Goal: Book appointment/travel/reservation

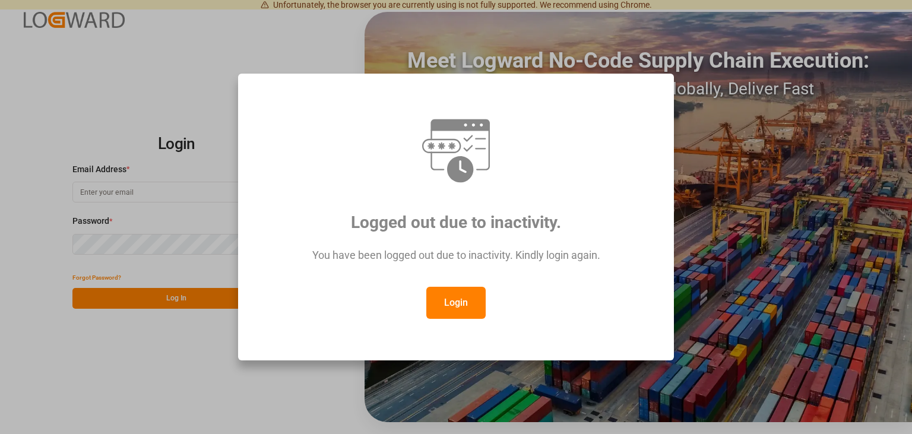
click at [460, 301] on button "Login" at bounding box center [455, 303] width 59 height 32
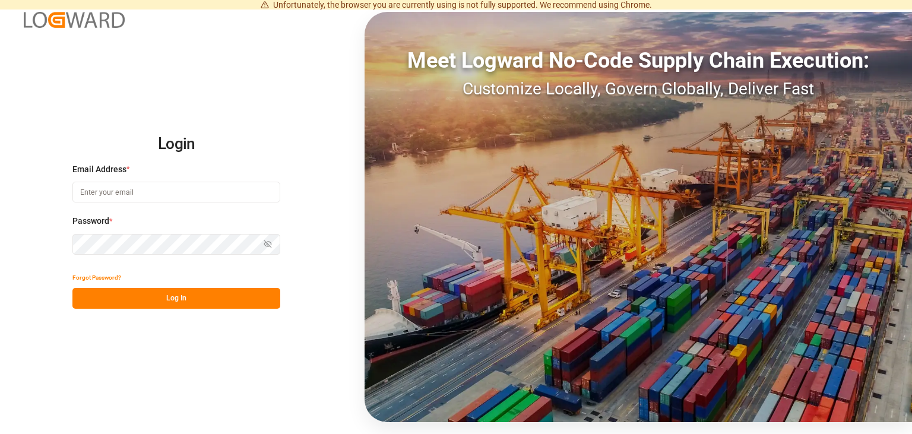
click at [137, 190] on input at bounding box center [176, 192] width 208 height 21
type input "[EMAIL_ADDRESS][PERSON_NAME][DOMAIN_NAME]"
click at [180, 301] on button "Log In" at bounding box center [176, 298] width 208 height 21
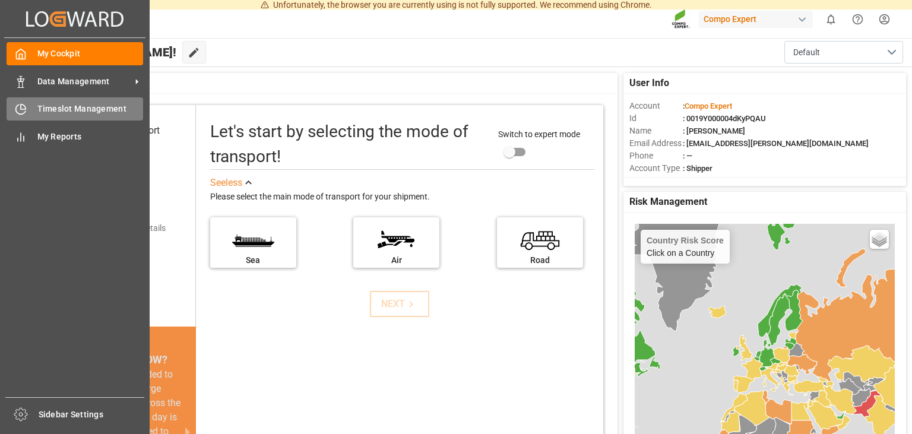
click at [58, 108] on span "Timeslot Management" at bounding box center [90, 109] width 106 height 12
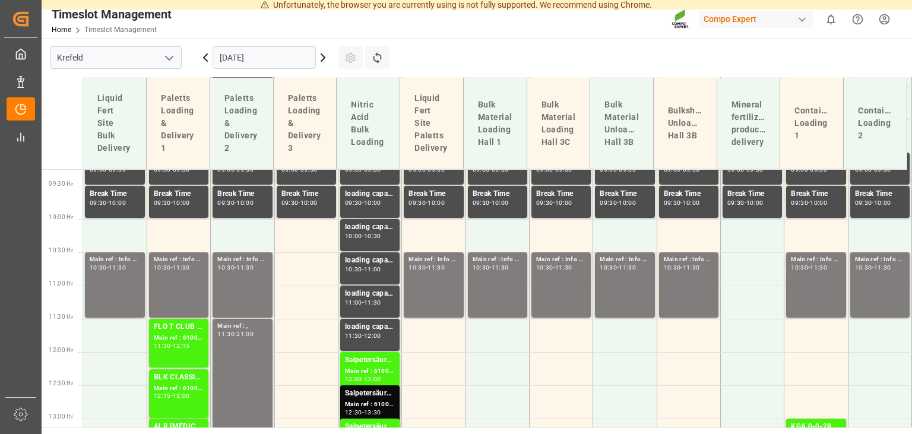
scroll to position [616, 0]
click at [321, 58] on icon at bounding box center [323, 57] width 14 height 14
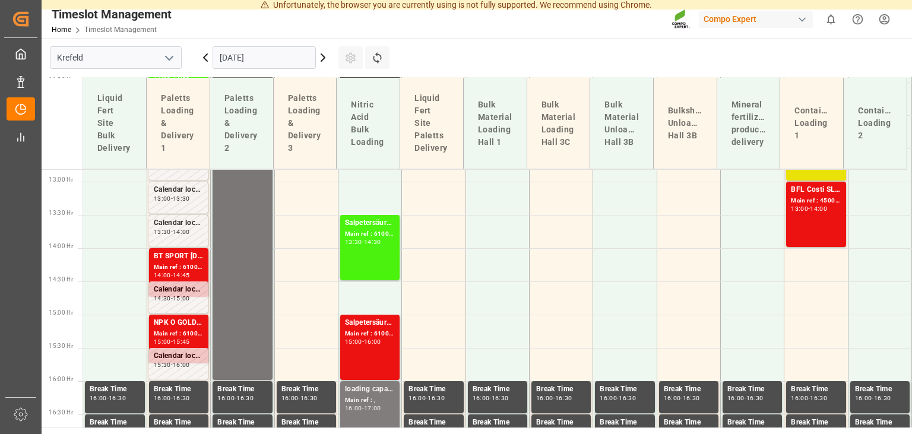
scroll to position [855, 0]
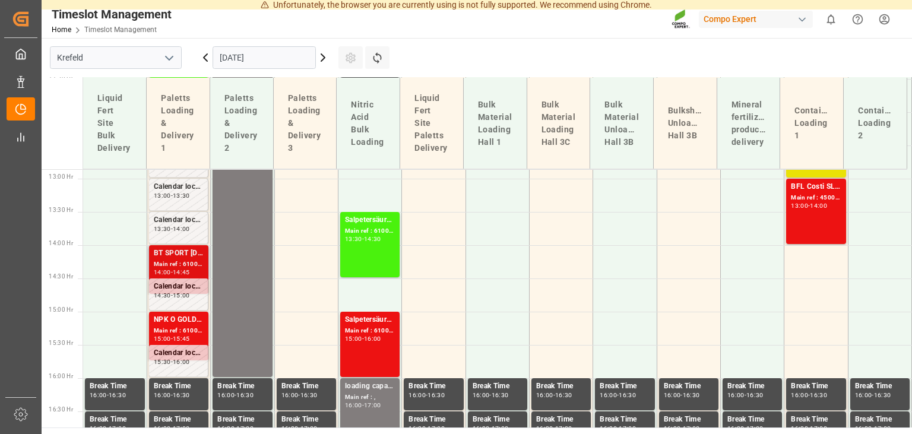
click at [189, 261] on div "Main ref : 6100002232, 2000000946" at bounding box center [179, 264] width 50 height 10
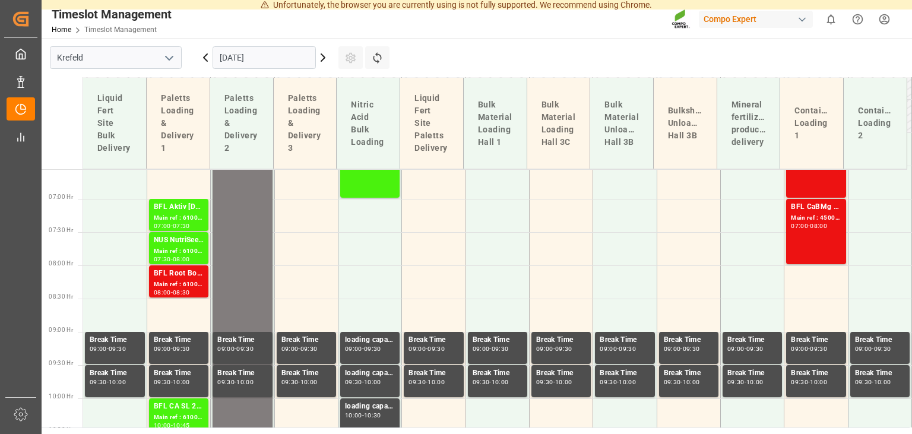
scroll to position [376, 0]
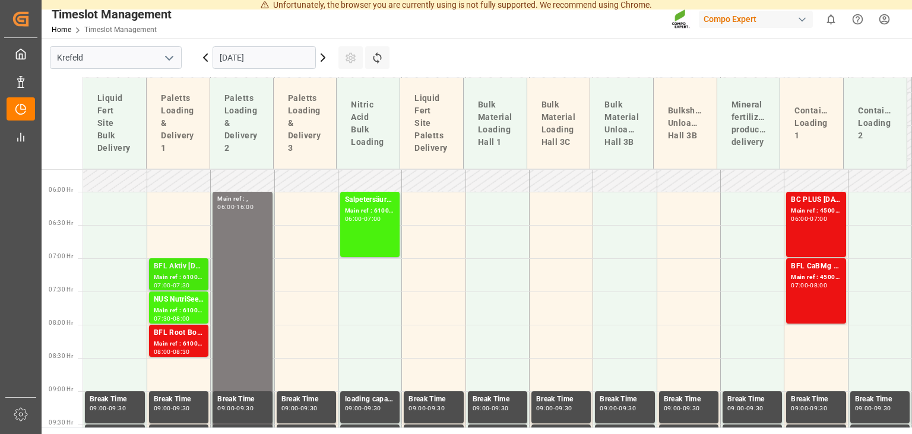
click at [177, 274] on div "Main ref : 6100002203, 2000001711" at bounding box center [179, 277] width 50 height 10
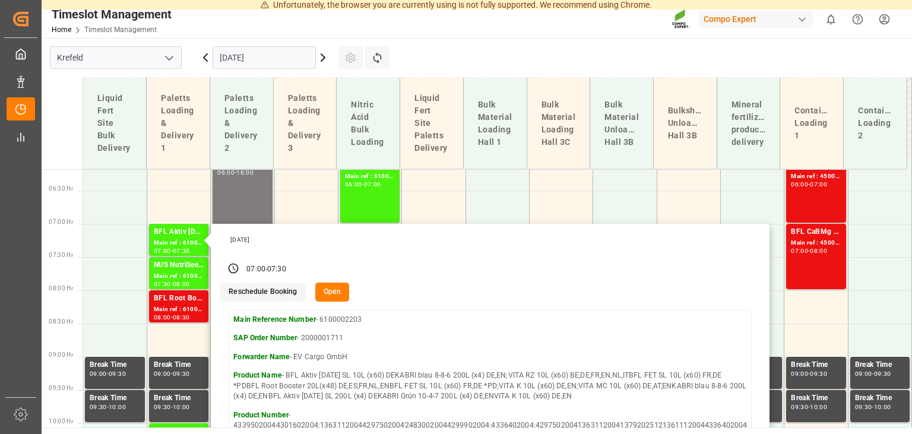
scroll to position [436, 0]
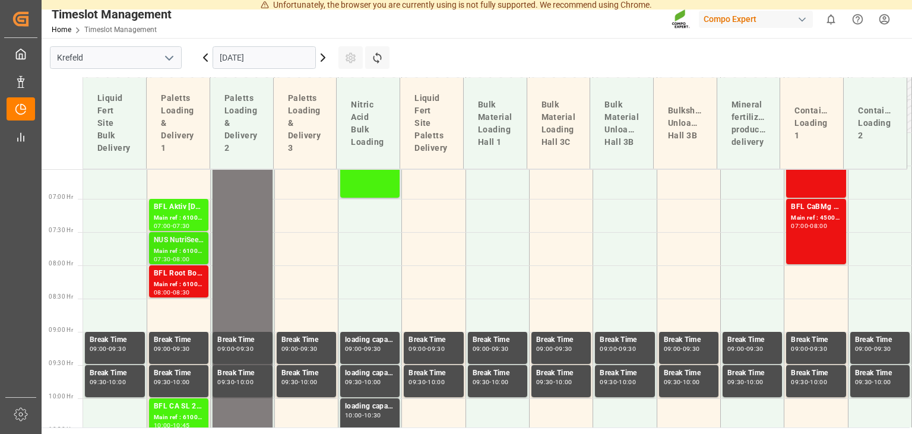
click at [177, 250] on div "Main ref : 6100002107, 2000001633" at bounding box center [179, 251] width 50 height 10
click at [173, 281] on div "Main ref : 6100002161, 2000001768 2000000696" at bounding box center [179, 285] width 50 height 10
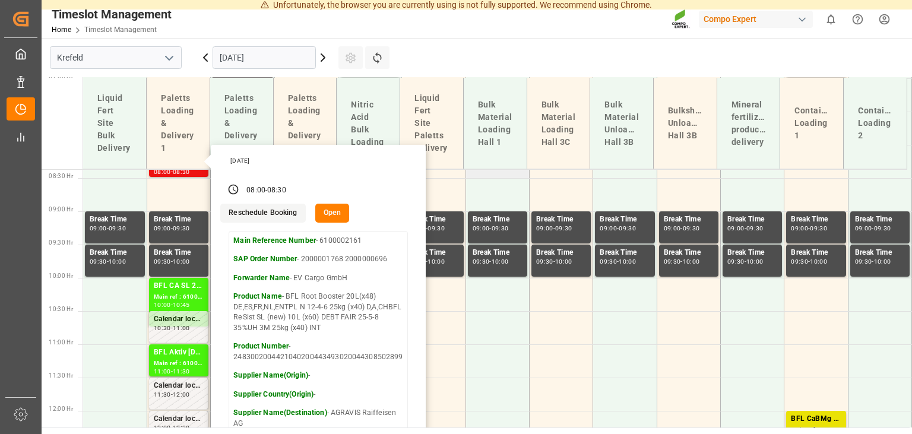
scroll to position [616, 0]
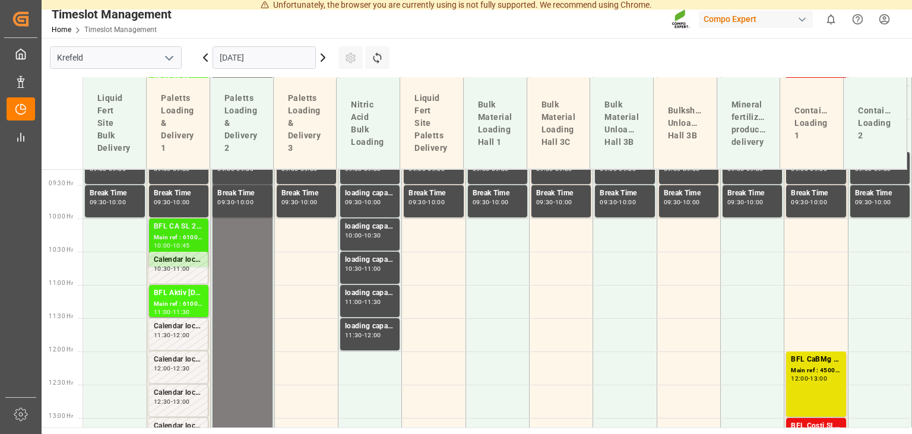
click at [186, 236] on div "Main ref : 6100002079, 2000001348" at bounding box center [179, 238] width 50 height 10
click at [186, 299] on div "BFL Aktiv [DATE] SL 10L (x60) DEBFL Aktiv [DATE] SL 200L (x4) DENTC 18 fl 1000L…" at bounding box center [179, 293] width 50 height 12
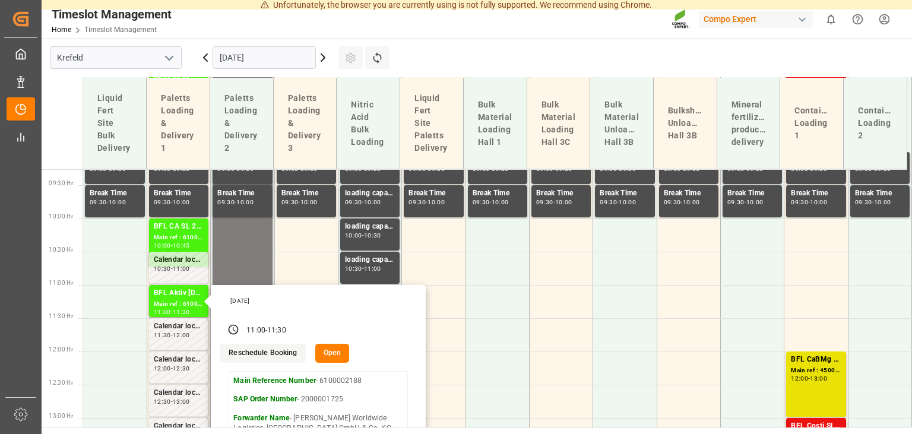
click at [322, 58] on icon at bounding box center [323, 57] width 14 height 14
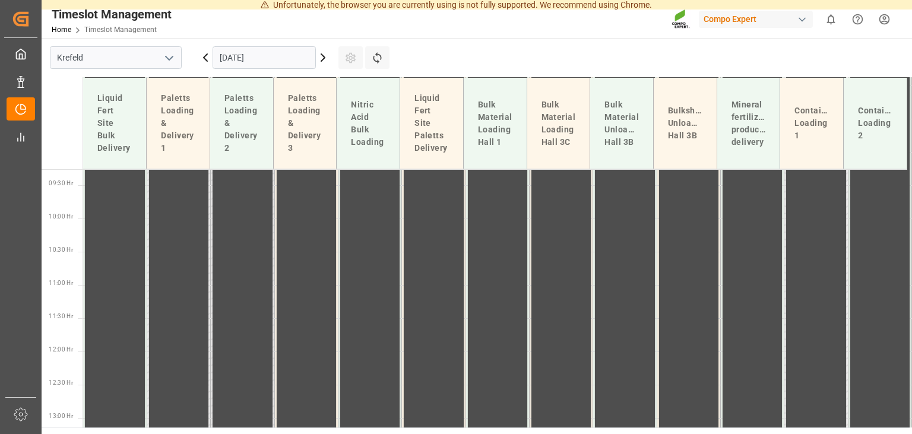
click at [317, 62] on icon at bounding box center [323, 57] width 14 height 14
click at [318, 61] on icon at bounding box center [323, 57] width 14 height 14
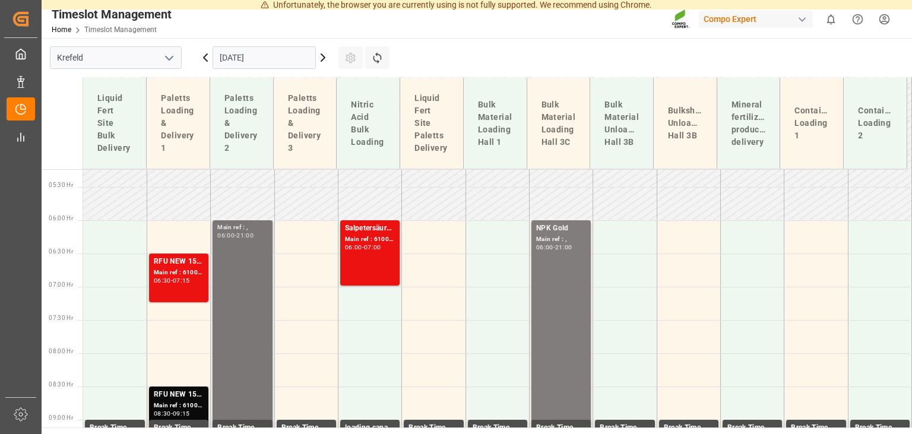
scroll to position [288, 0]
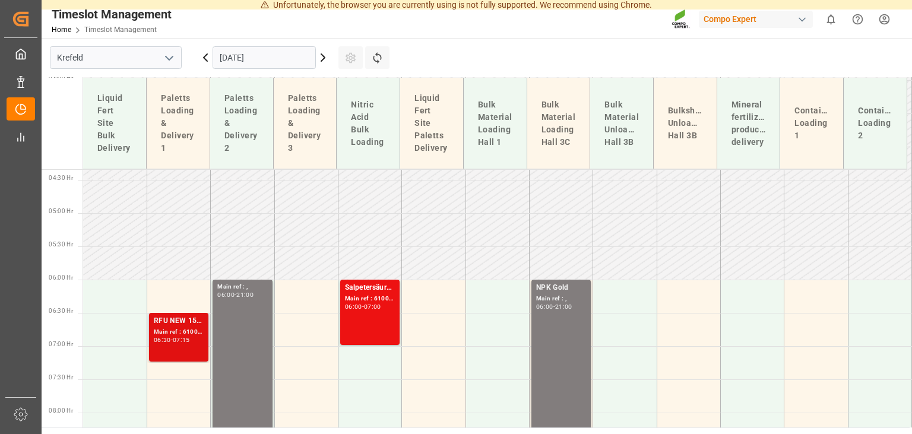
click at [177, 329] on div "Main ref : 6100002210, 2000001368 2000001243" at bounding box center [179, 332] width 50 height 10
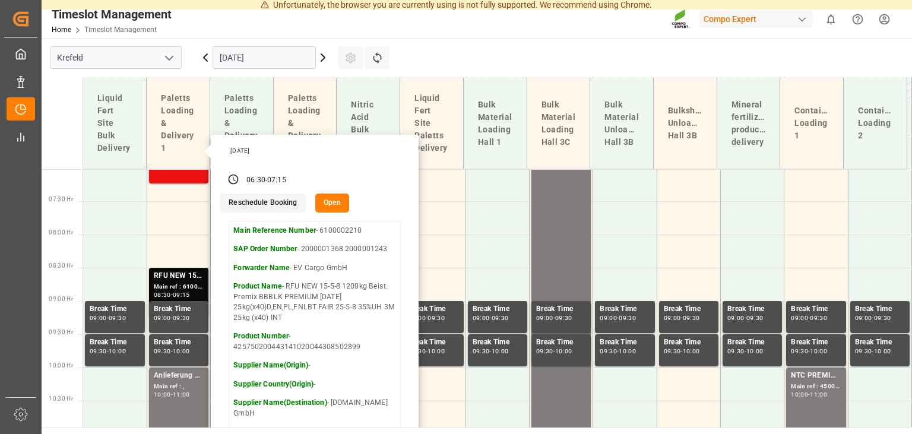
scroll to position [468, 0]
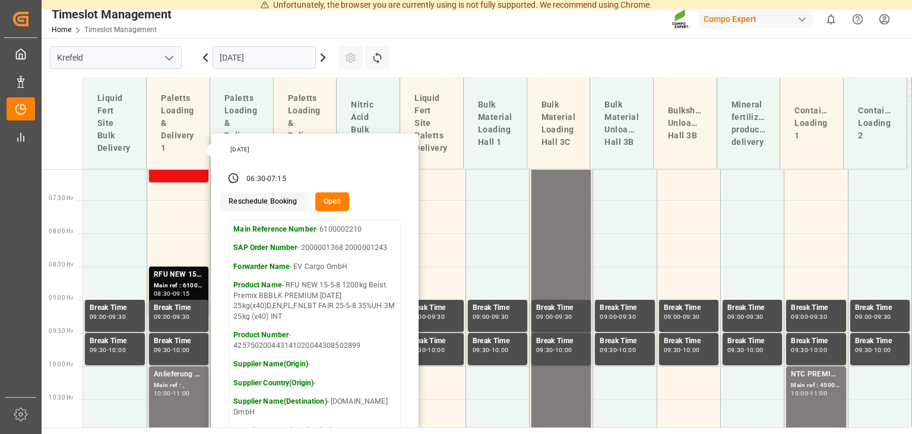
click at [325, 59] on icon at bounding box center [323, 57] width 14 height 14
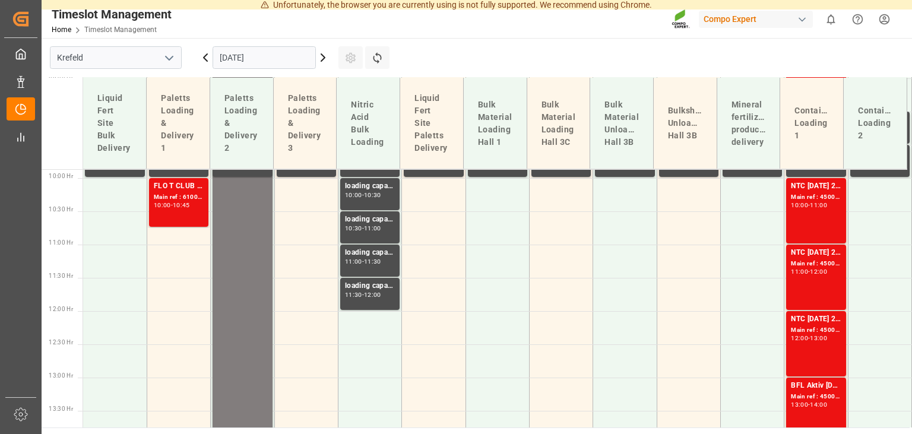
scroll to position [616, 0]
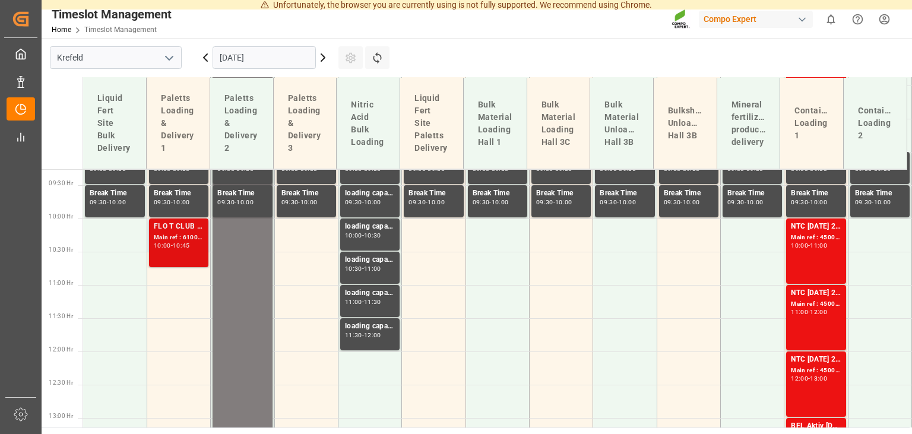
click at [187, 248] on div "10:45" at bounding box center [181, 245] width 17 height 5
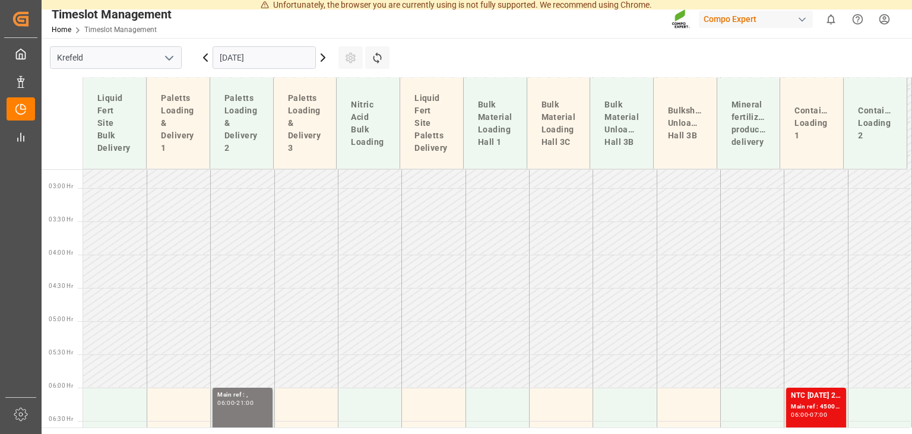
scroll to position [137, 0]
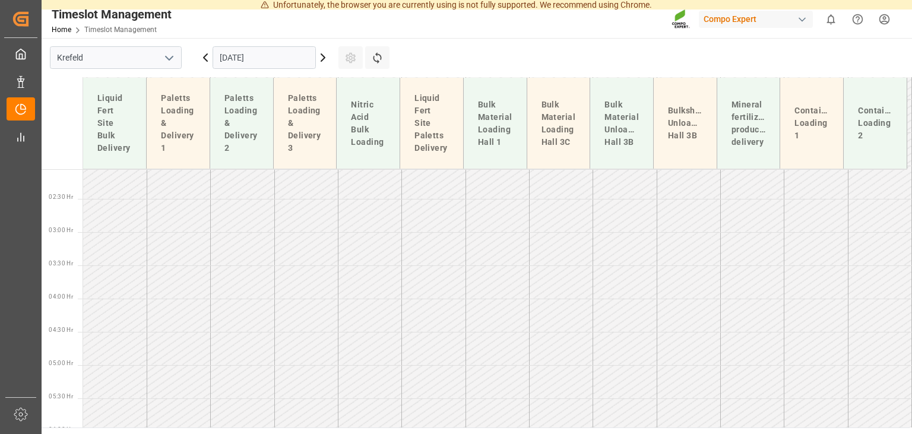
click at [205, 56] on icon at bounding box center [206, 57] width 4 height 7
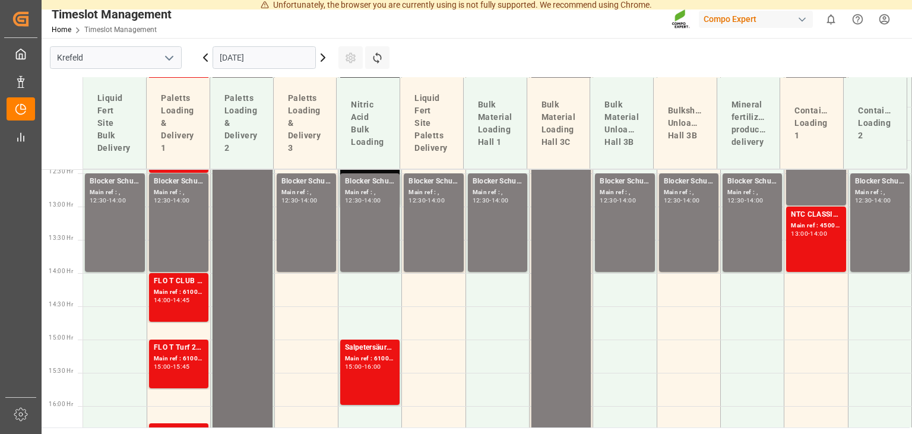
scroll to position [887, 0]
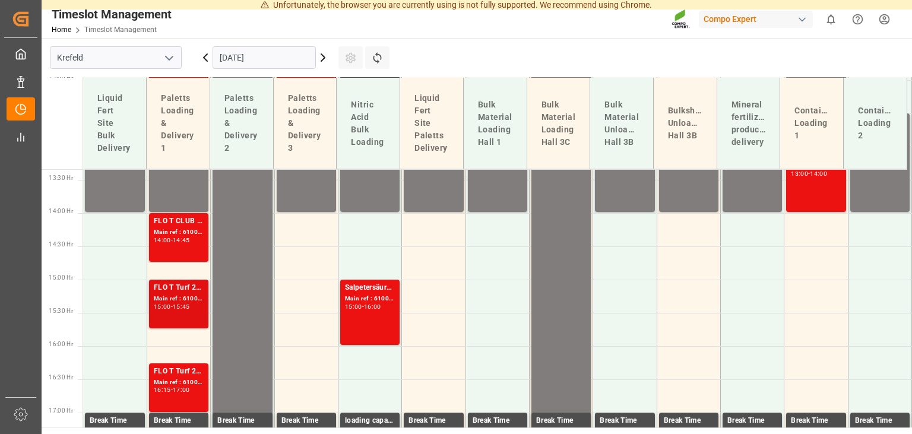
click at [179, 299] on div "Main ref : 6100002235, 2000001682" at bounding box center [179, 299] width 50 height 10
click at [182, 393] on div "16:15 - 17:00" at bounding box center [179, 390] width 50 height 7
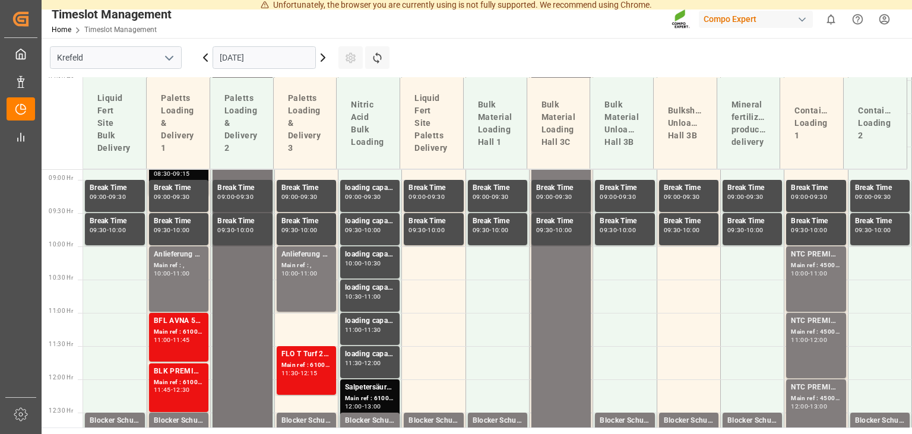
scroll to position [528, 0]
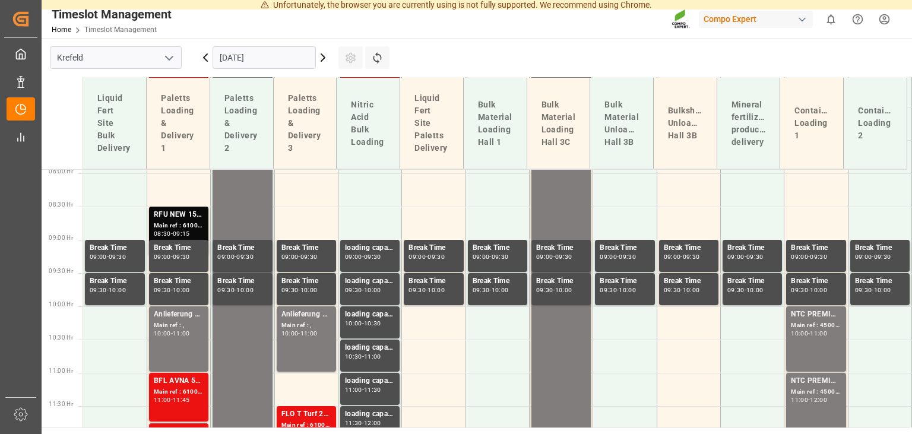
click at [208, 56] on icon at bounding box center [205, 57] width 14 height 14
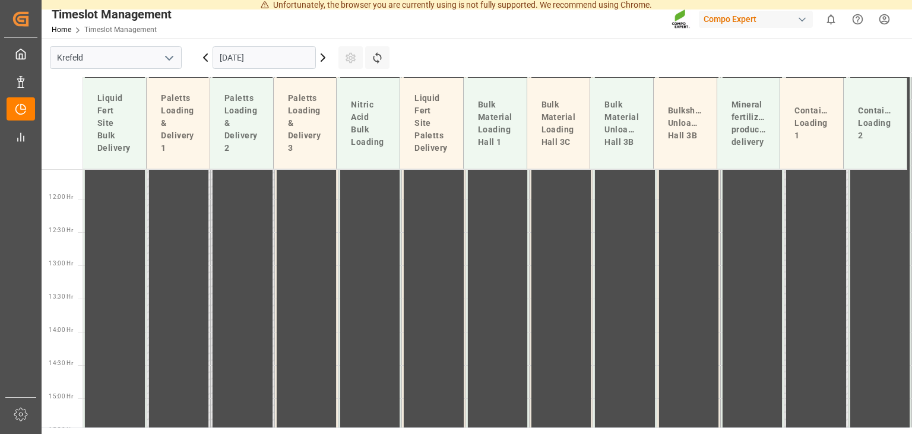
scroll to position [772, 0]
click at [205, 56] on icon at bounding box center [206, 57] width 4 height 7
click at [206, 58] on icon at bounding box center [205, 57] width 14 height 14
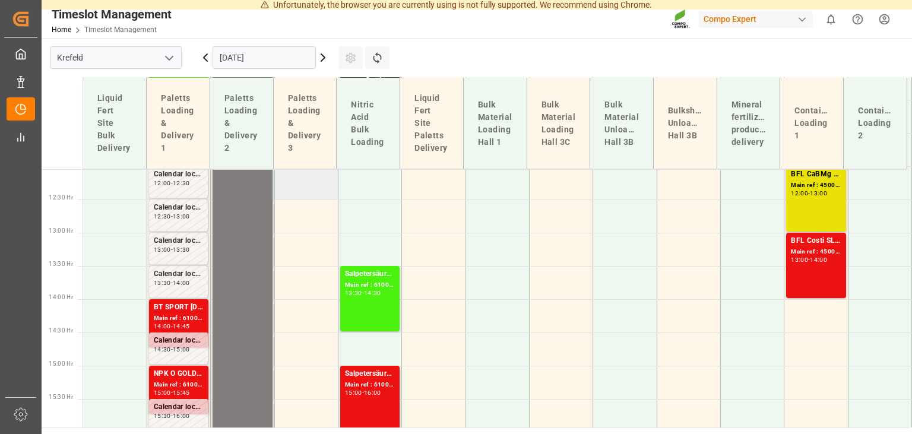
scroll to position [799, 0]
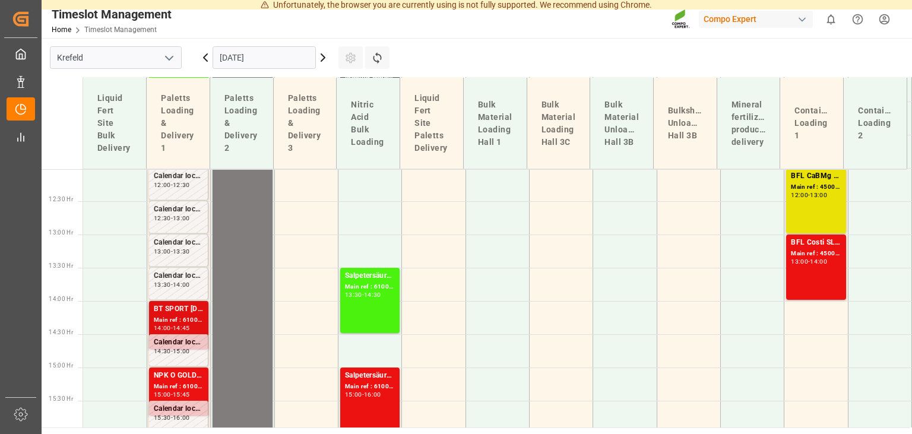
click at [172, 318] on div "Main ref : 6100002232, 2000000946" at bounding box center [179, 320] width 50 height 10
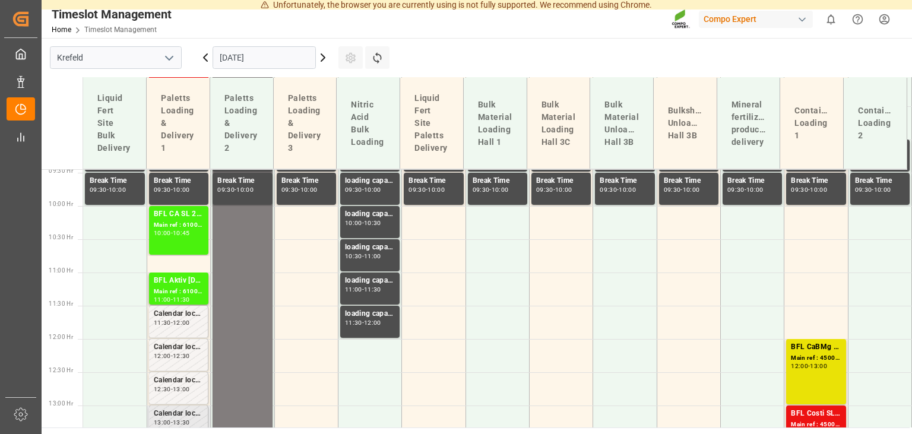
scroll to position [619, 0]
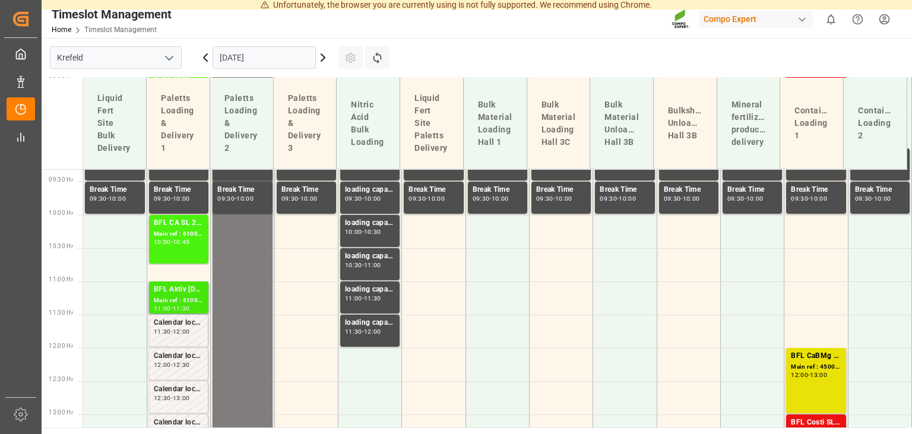
click at [189, 291] on div "BFL Aktiv [DATE] SL 10L (x60) DEBFL Aktiv [DATE] SL 200L (x4) DENTC 18 fl 1000L…" at bounding box center [179, 290] width 50 height 12
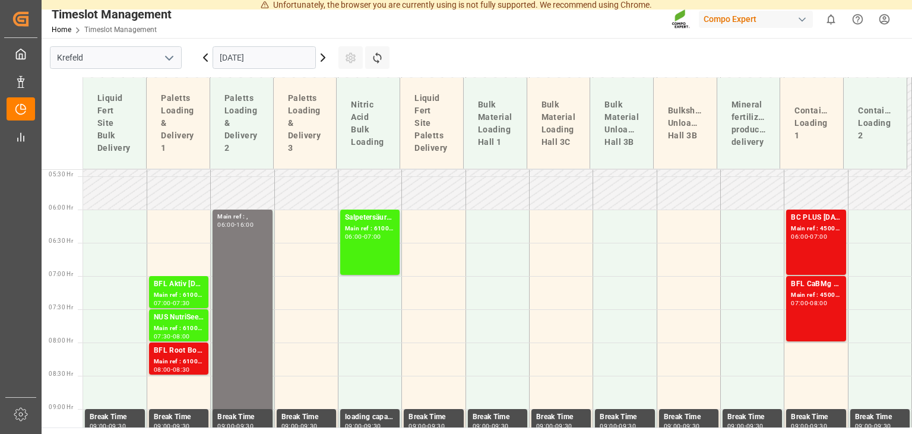
scroll to position [380, 0]
